Goal: Task Accomplishment & Management: Complete application form

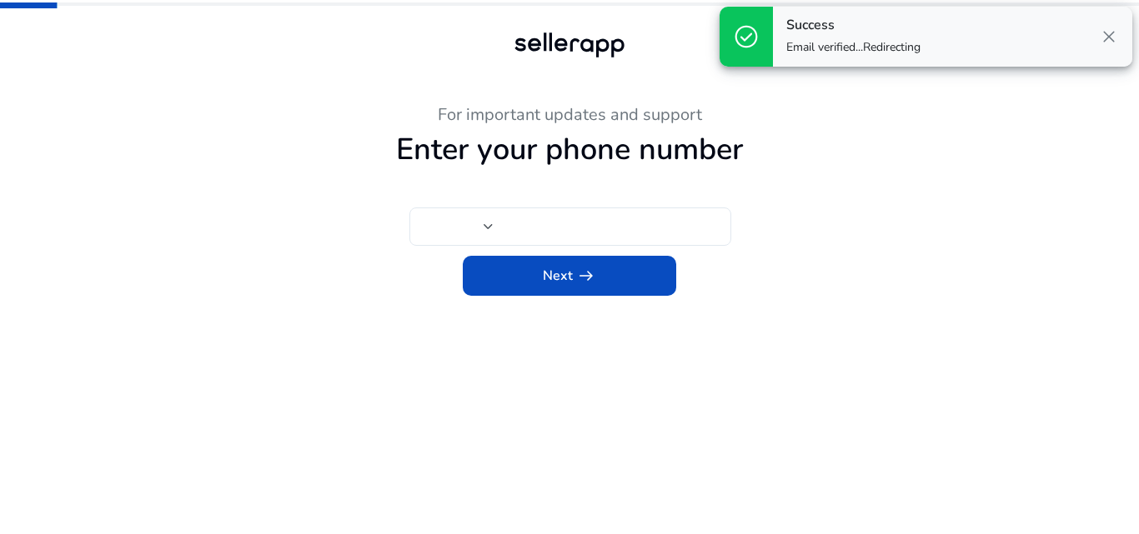
type input "***"
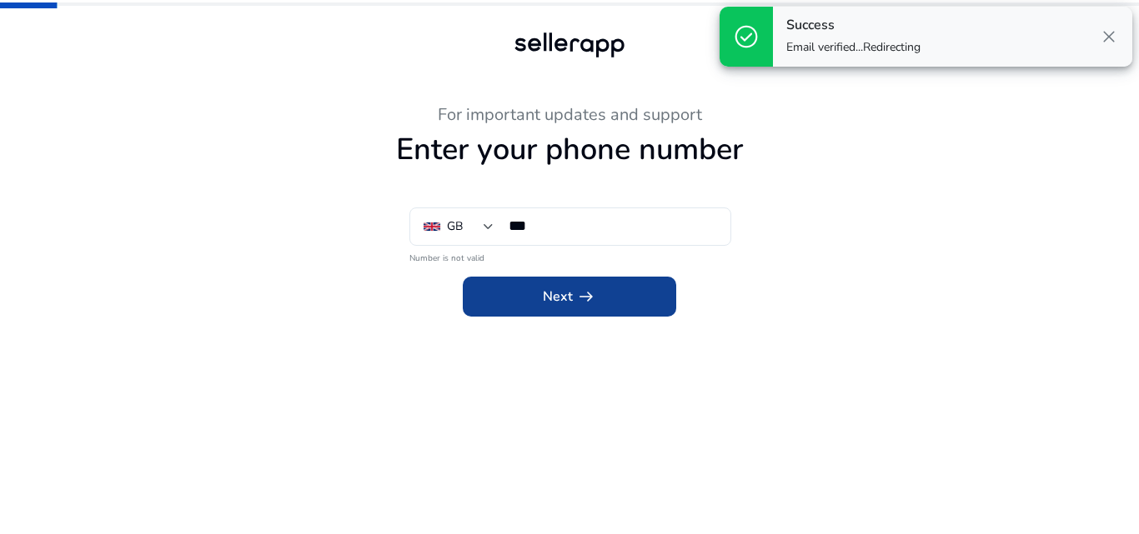
click at [555, 312] on span at bounding box center [569, 297] width 213 height 40
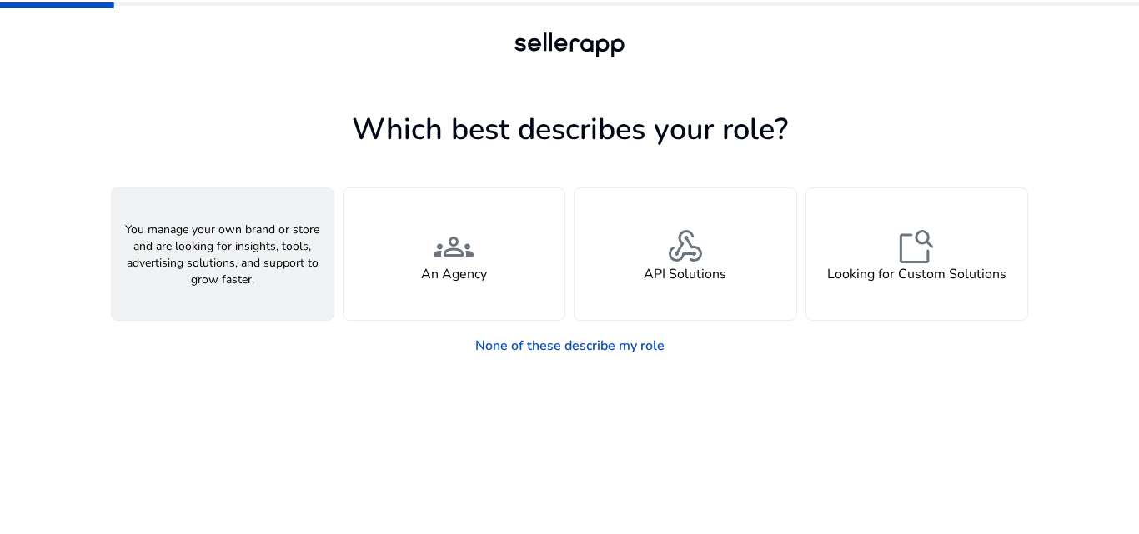
click at [217, 235] on span "person" at bounding box center [223, 247] width 40 height 40
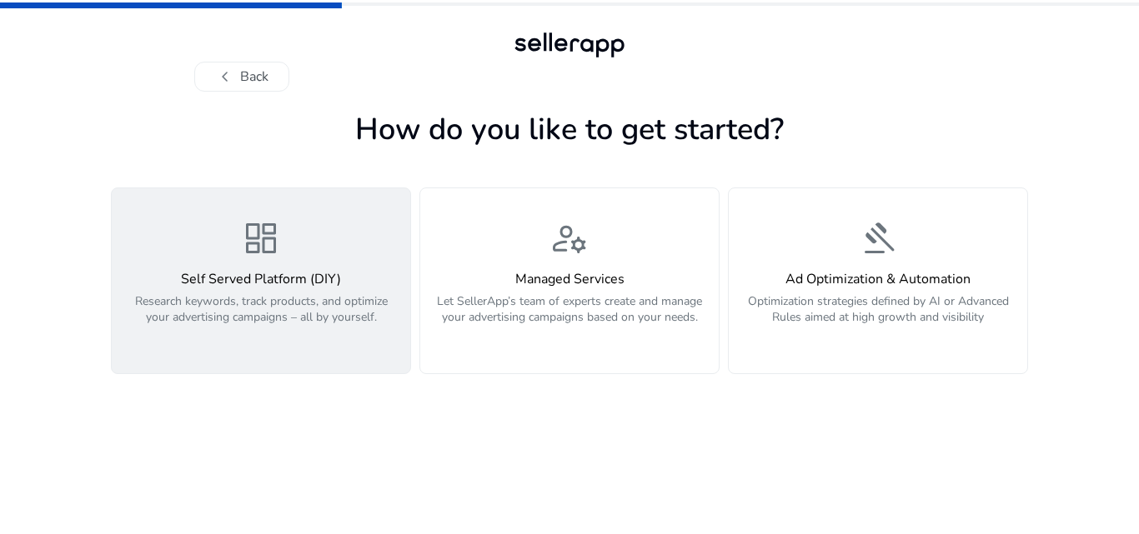
click at [310, 241] on div "dashboard Self Served Platform (DIY) Research keywords, track products, and opt…" at bounding box center [261, 280] width 278 height 125
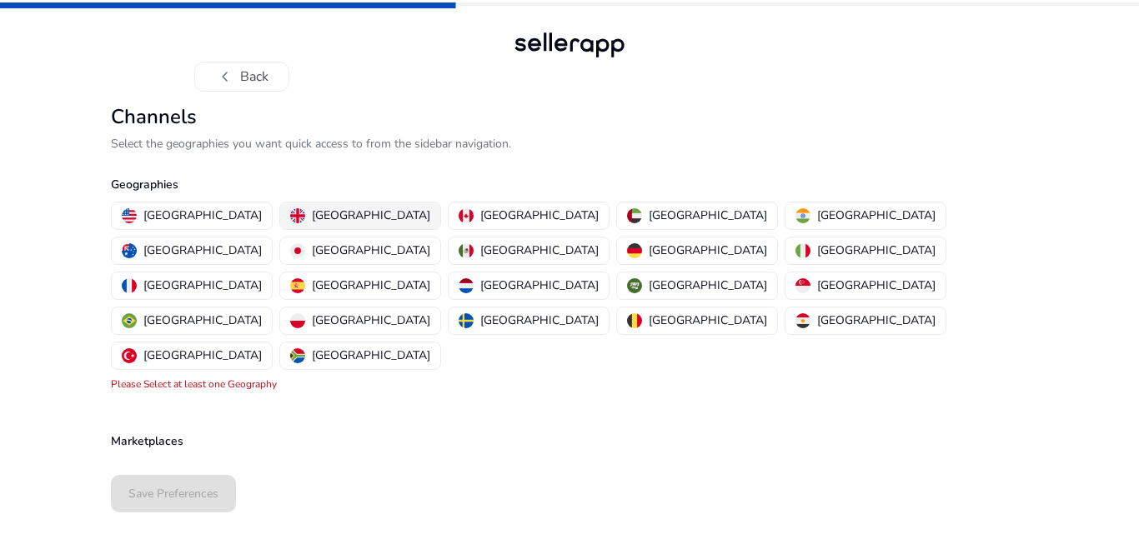
click at [335, 208] on p "[GEOGRAPHIC_DATA]" at bounding box center [371, 216] width 118 height 18
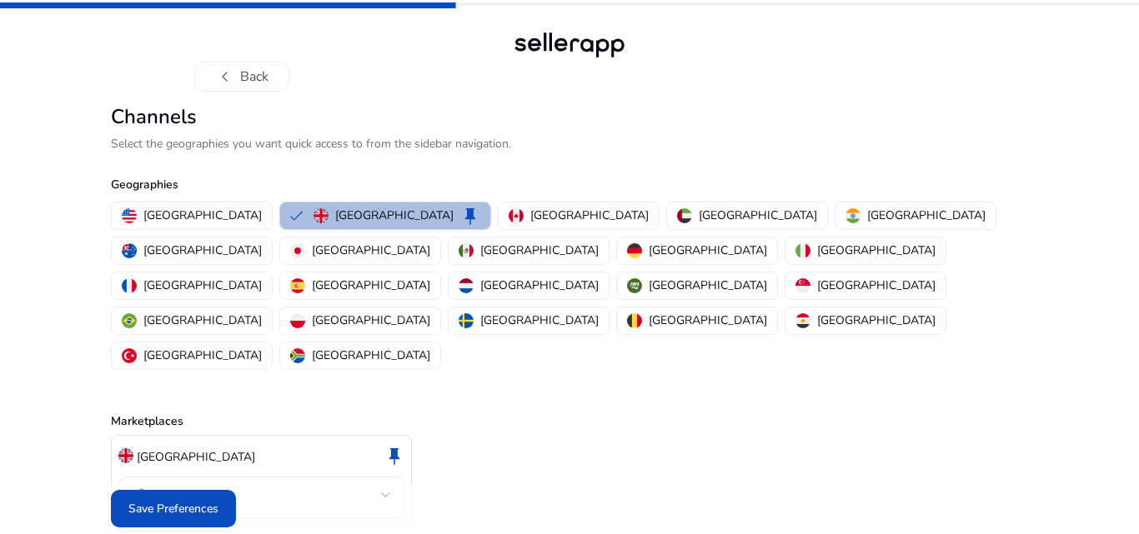
click at [383, 485] on div at bounding box center [386, 495] width 10 height 20
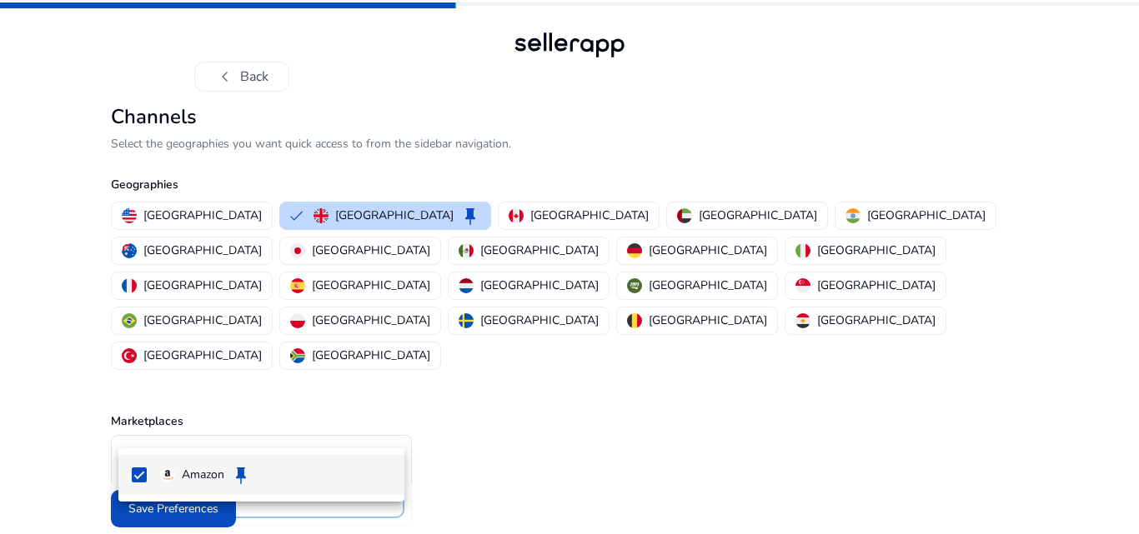
click at [383, 421] on div at bounding box center [569, 267] width 1139 height 534
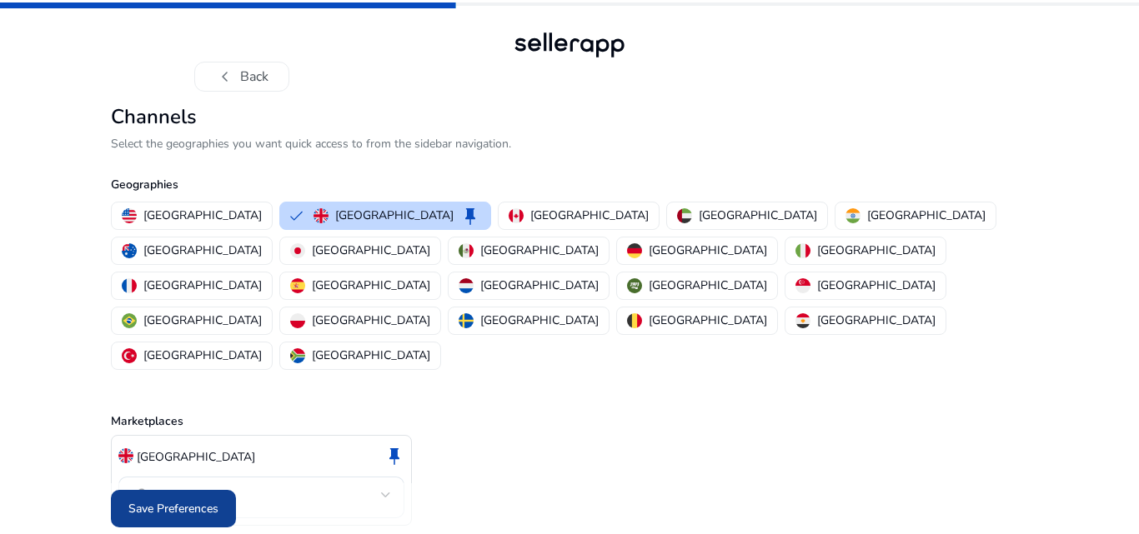
click at [191, 500] on span "Save Preferences" at bounding box center [173, 509] width 90 height 18
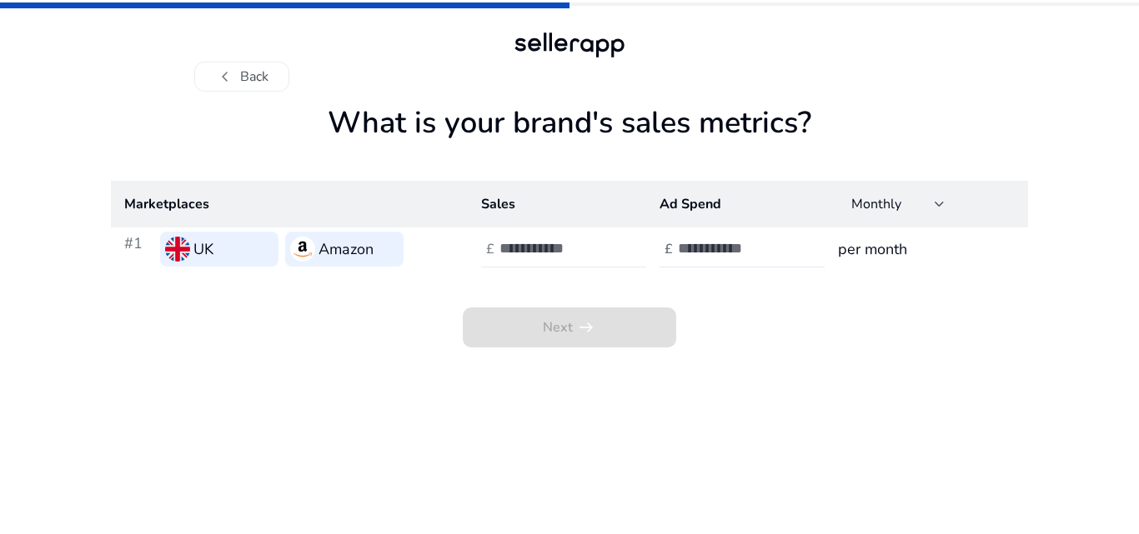
click at [573, 238] on div at bounding box center [574, 249] width 150 height 37
type input "*"
click at [708, 257] on input "number" at bounding box center [734, 248] width 113 height 18
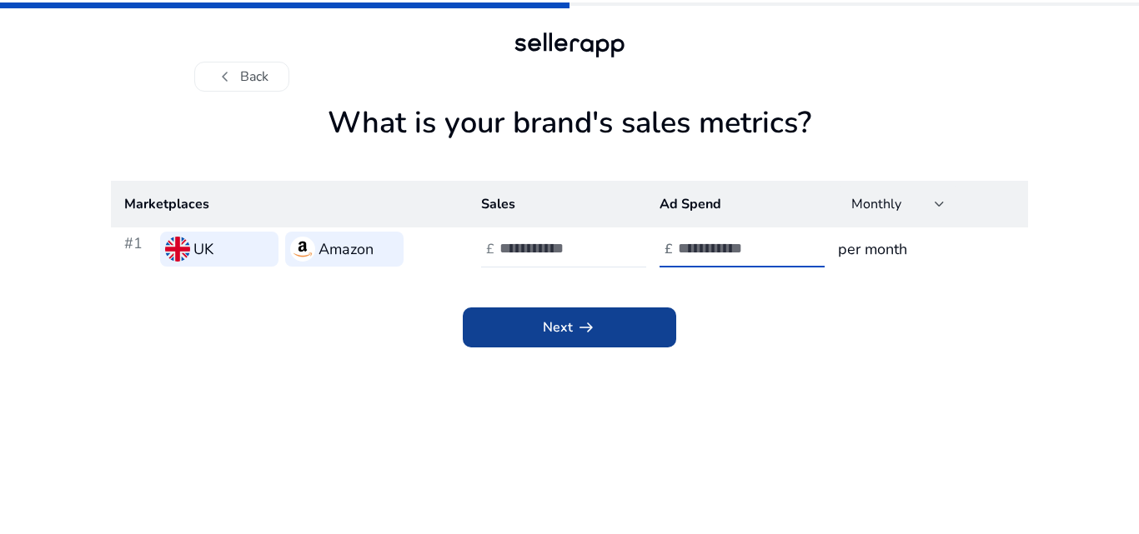
type input "*"
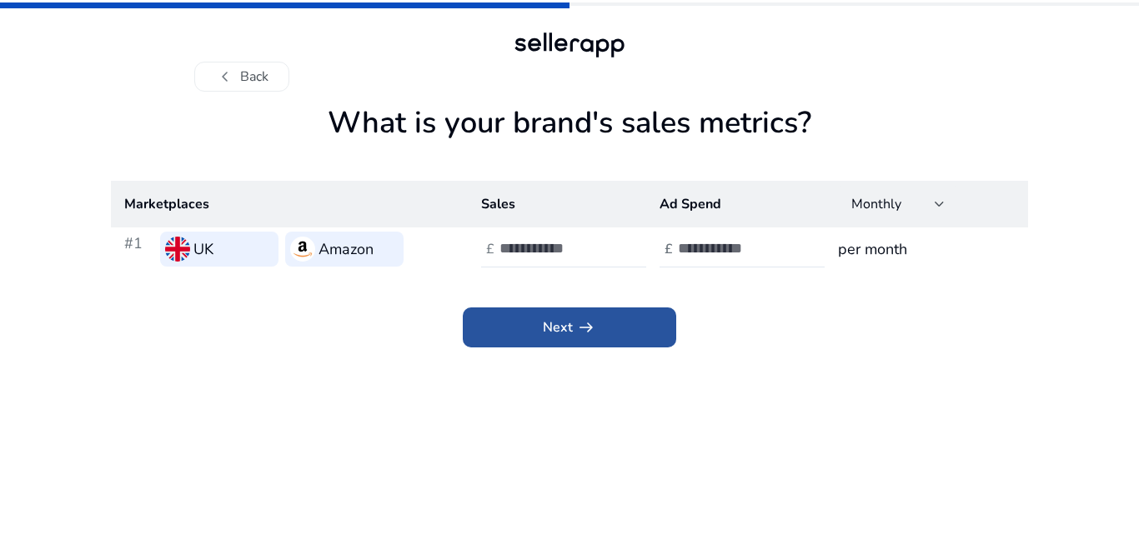
click at [595, 328] on span "arrow_right_alt" at bounding box center [586, 328] width 20 height 20
